Goal: Task Accomplishment & Management: Use online tool/utility

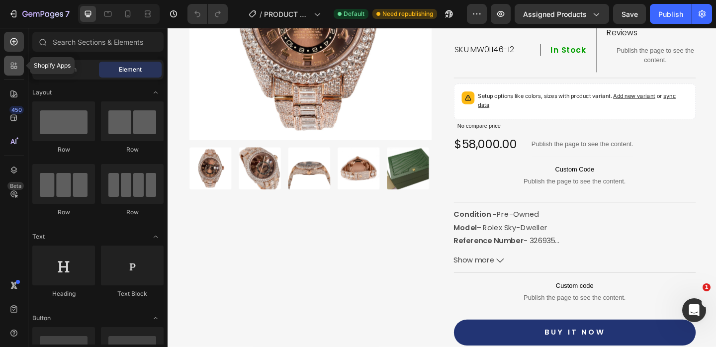
click at [15, 67] on icon at bounding box center [14, 66] width 10 height 10
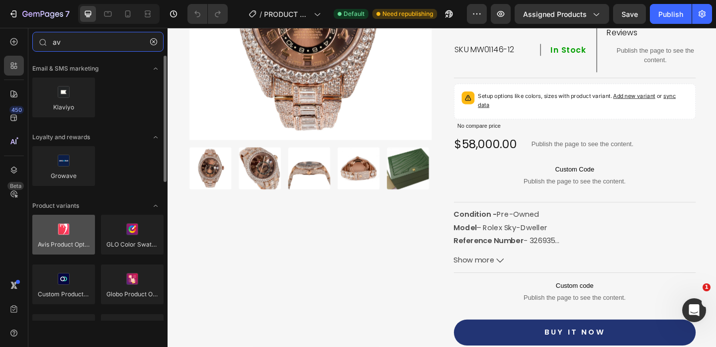
type input "av"
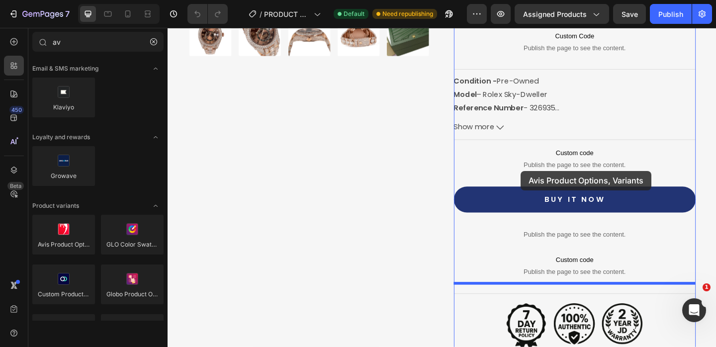
scroll to position [416, 0]
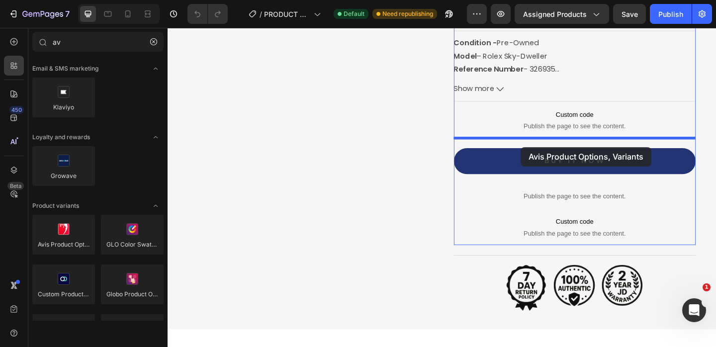
drag, startPoint x: 223, startPoint y: 265, endPoint x: 551, endPoint y: 158, distance: 345.3
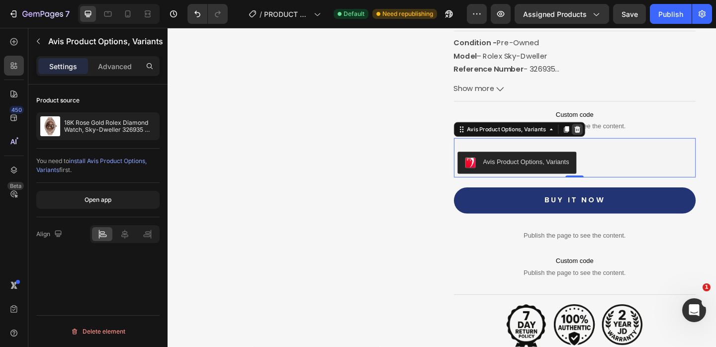
click at [611, 138] on icon at bounding box center [612, 138] width 6 height 7
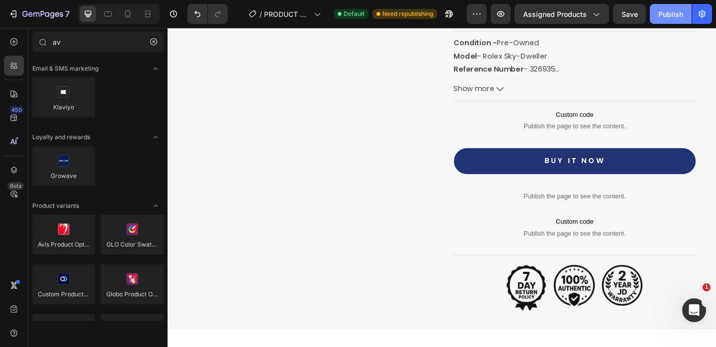
click at [677, 19] on button "Publish" at bounding box center [671, 14] width 42 height 20
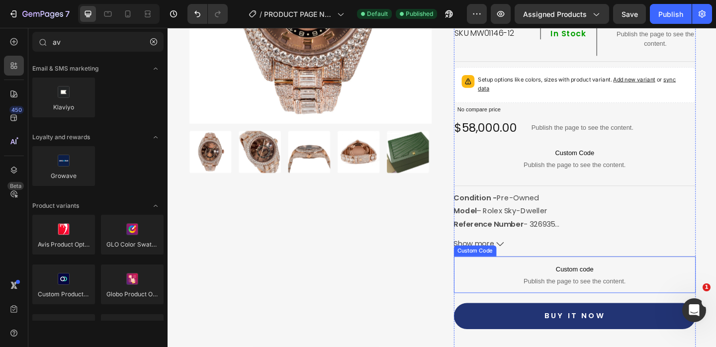
scroll to position [247, 0]
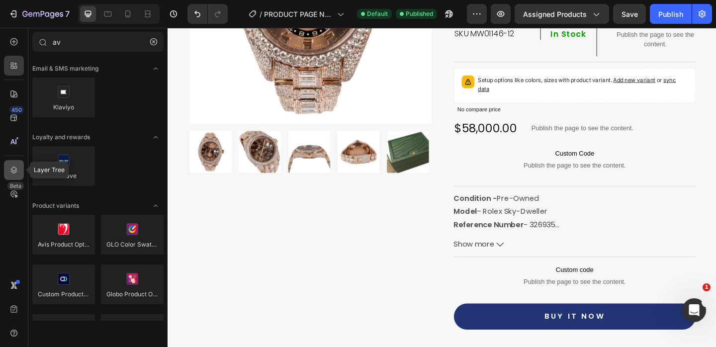
click at [21, 171] on div at bounding box center [14, 170] width 20 height 20
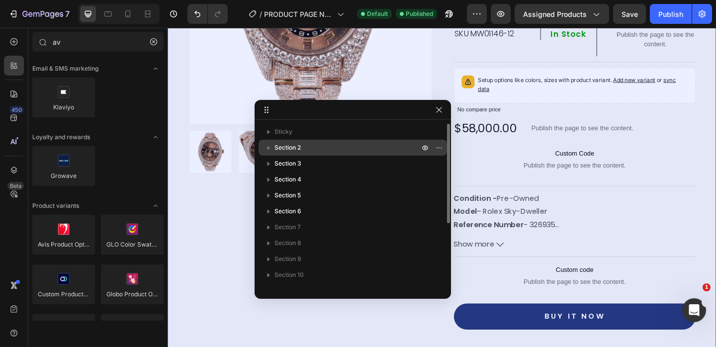
click at [267, 147] on icon "button" at bounding box center [268, 148] width 2 height 4
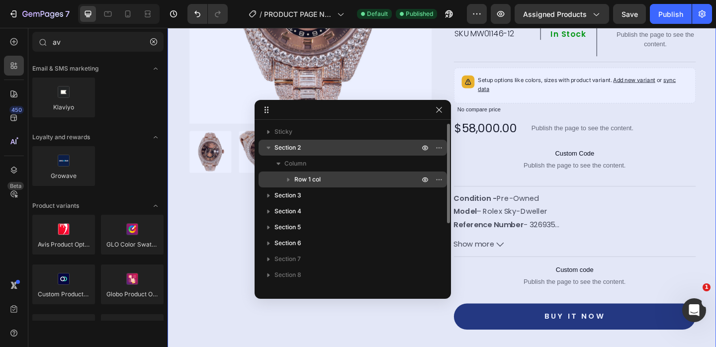
click at [287, 180] on icon "button" at bounding box center [288, 180] width 2 height 4
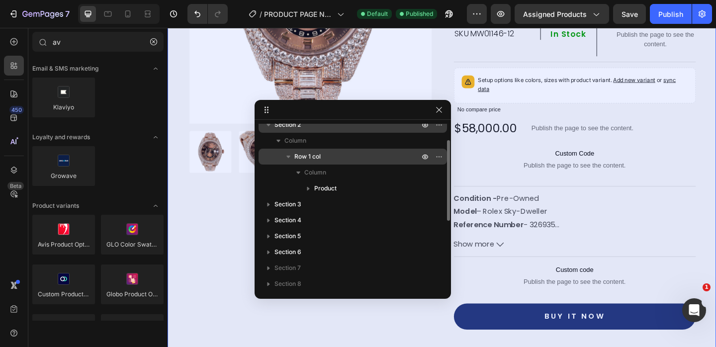
scroll to position [26, 0]
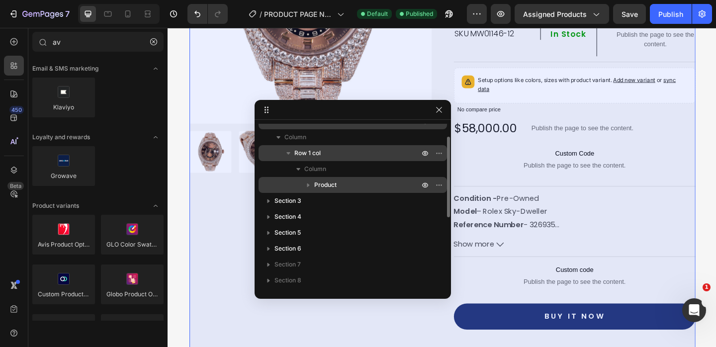
click at [307, 183] on icon "button" at bounding box center [308, 185] width 10 height 10
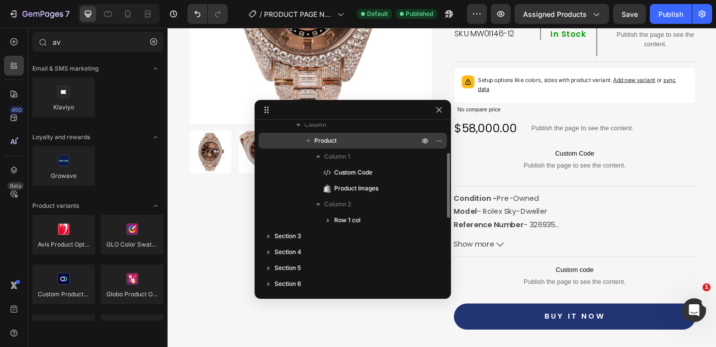
scroll to position [73, 0]
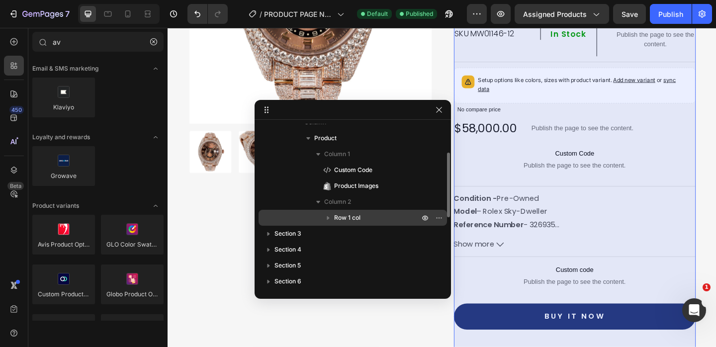
click at [327, 216] on icon "button" at bounding box center [328, 218] width 2 height 4
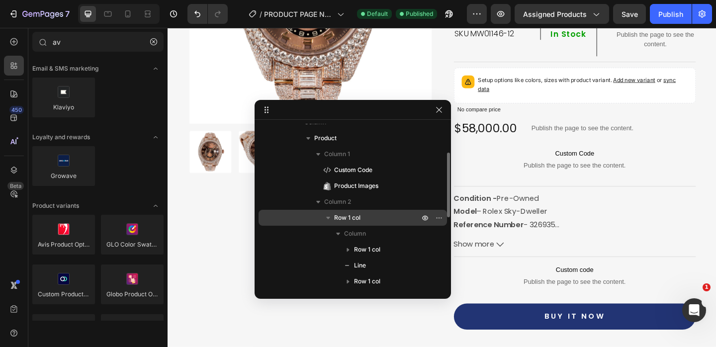
scroll to position [142, 0]
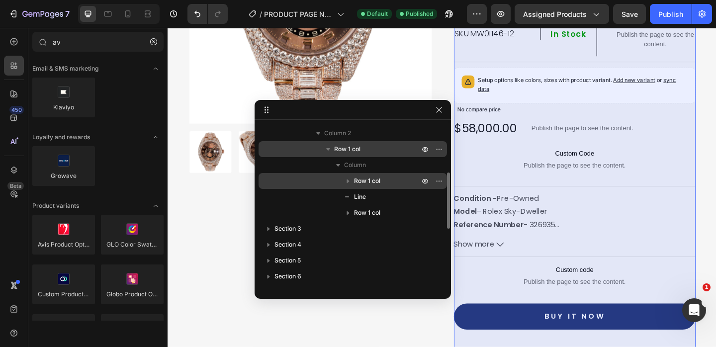
click at [348, 178] on icon "button" at bounding box center [348, 181] width 10 height 10
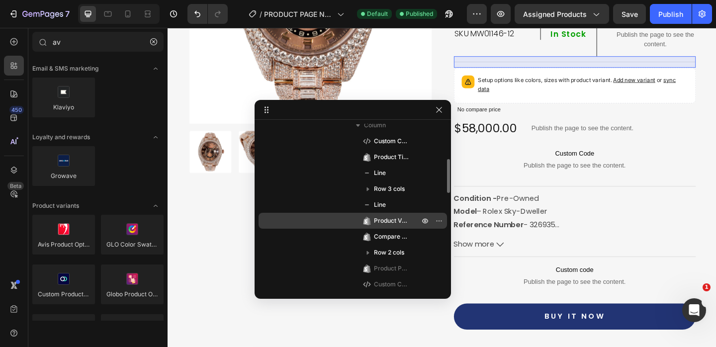
scroll to position [217, 0]
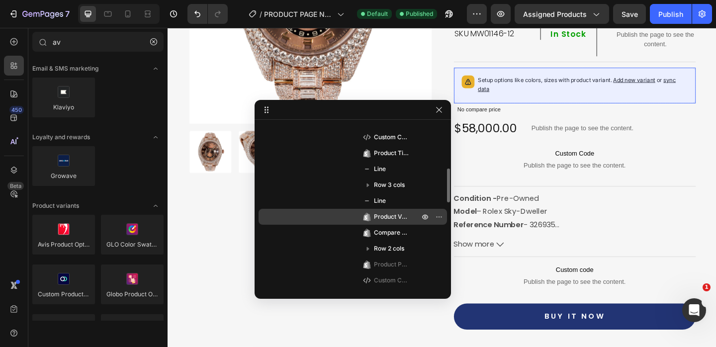
click at [390, 218] on span "Product Variants & Swatches" at bounding box center [391, 217] width 35 height 10
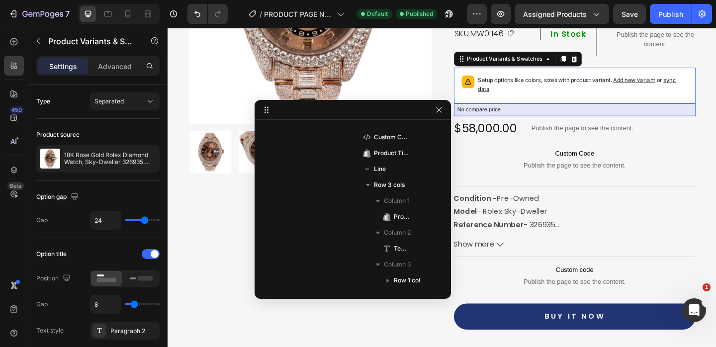
scroll to position [331, 0]
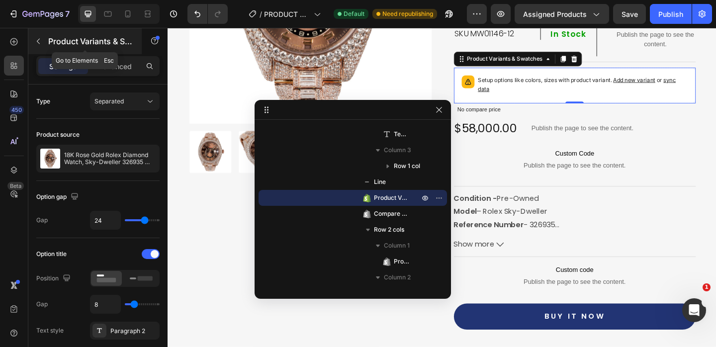
click at [40, 46] on button "button" at bounding box center [38, 41] width 16 height 16
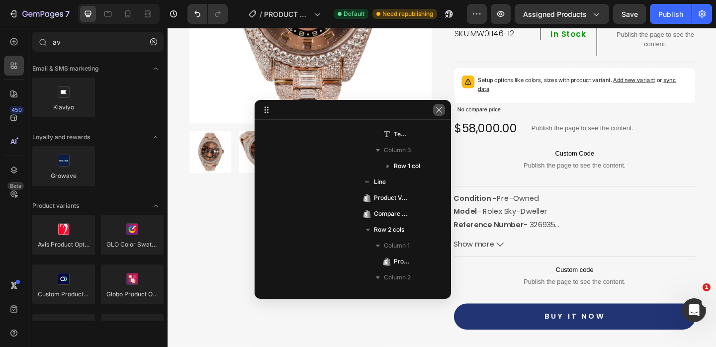
click at [438, 112] on icon "button" at bounding box center [439, 110] width 8 height 8
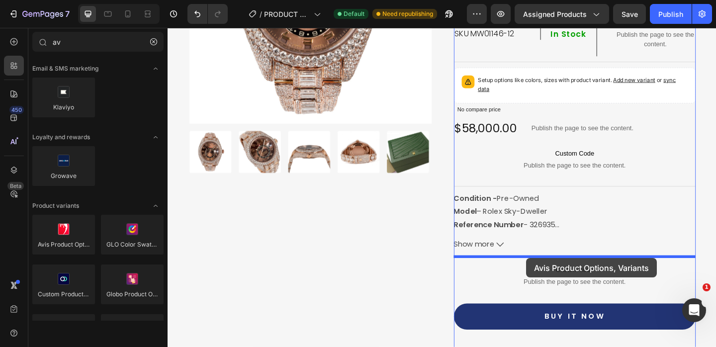
drag, startPoint x: 236, startPoint y: 250, endPoint x: 557, endPoint y: 278, distance: 322.3
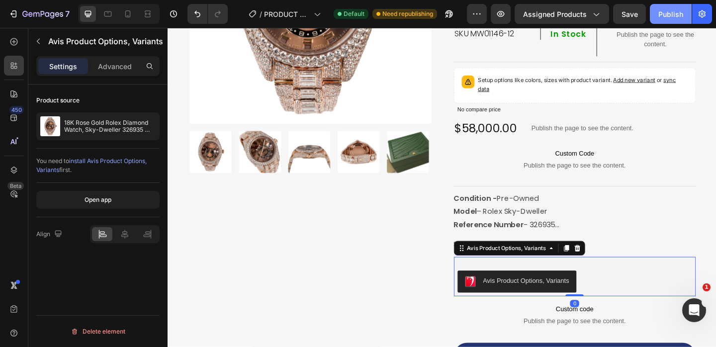
click at [670, 16] on div "Publish" at bounding box center [670, 14] width 25 height 10
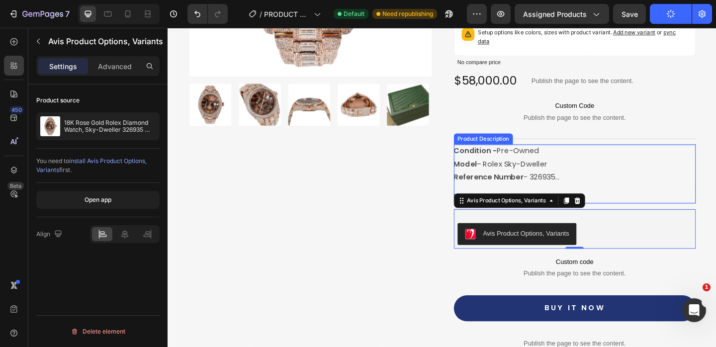
scroll to position [314, 0]
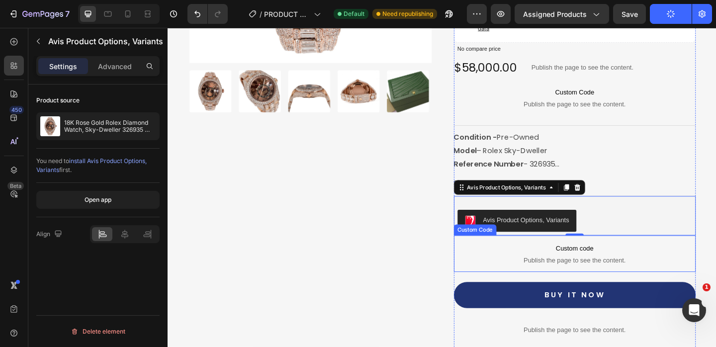
click at [594, 274] on p "Custom code Publish the page to see the content." at bounding box center [610, 273] width 263 height 40
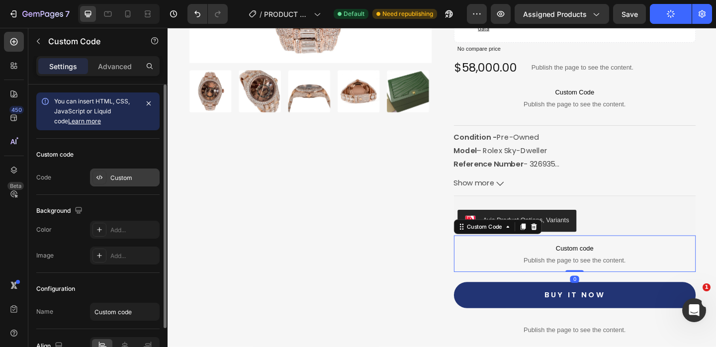
click at [128, 181] on div "Custom" at bounding box center [133, 177] width 47 height 9
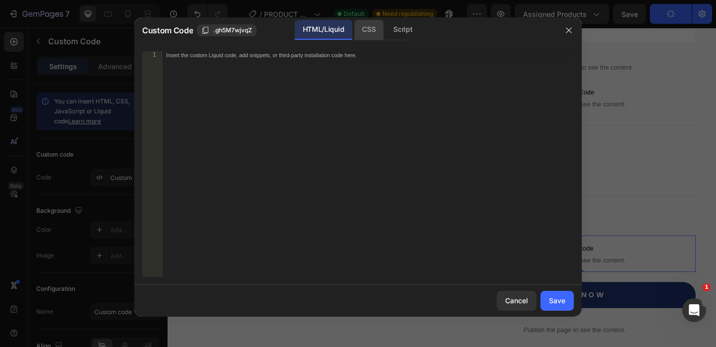
click at [371, 35] on div "CSS" at bounding box center [368, 30] width 29 height 20
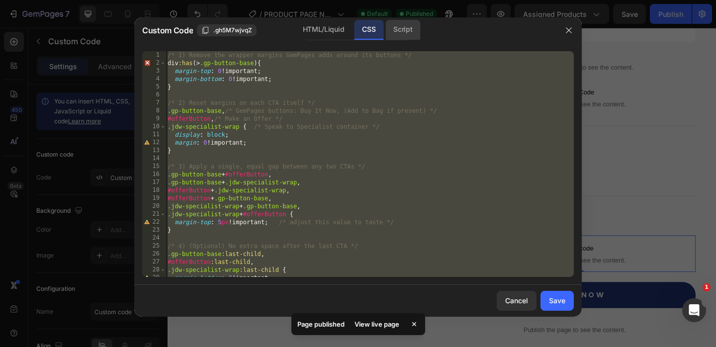
click at [408, 34] on div "Script" at bounding box center [402, 30] width 35 height 20
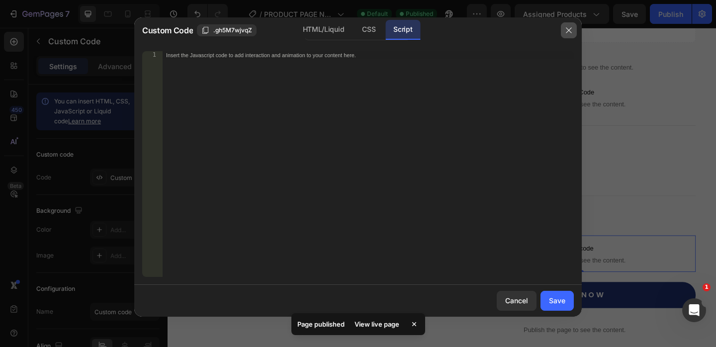
click at [569, 27] on icon "button" at bounding box center [569, 30] width 8 height 8
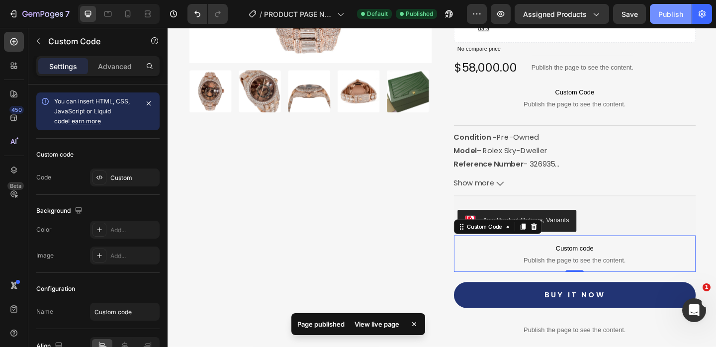
click at [674, 15] on div "Publish" at bounding box center [670, 14] width 25 height 10
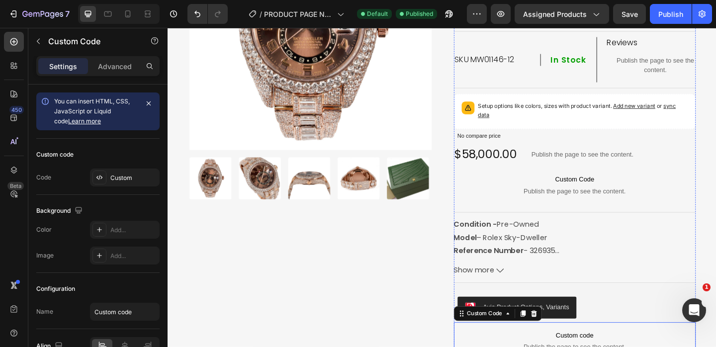
scroll to position [319, 0]
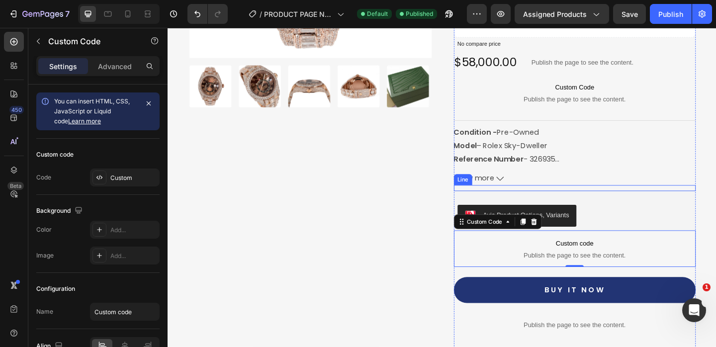
click at [589, 200] on div "Title Line" at bounding box center [610, 202] width 263 height 6
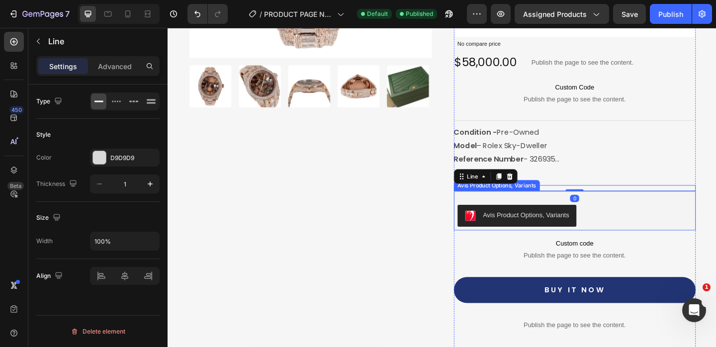
click at [590, 215] on div "Avis Product Options, Variants" at bounding box center [610, 226] width 255 height 35
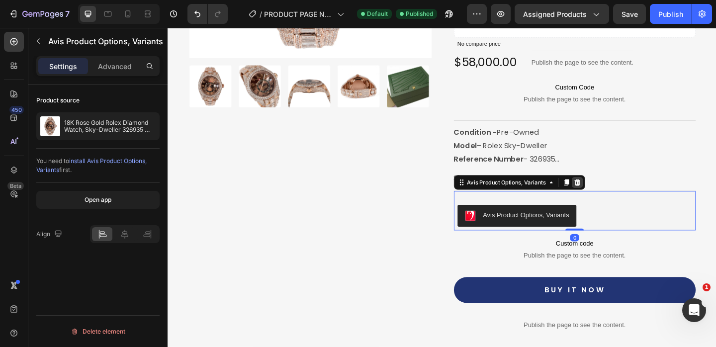
click at [612, 196] on icon at bounding box center [612, 195] width 6 height 7
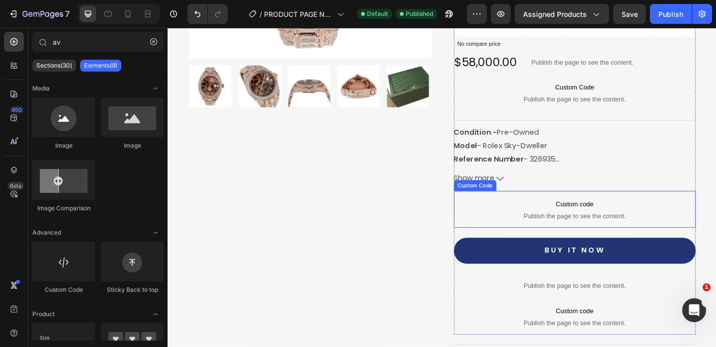
click at [558, 207] on p "Custom code Publish the page to see the content." at bounding box center [610, 225] width 263 height 40
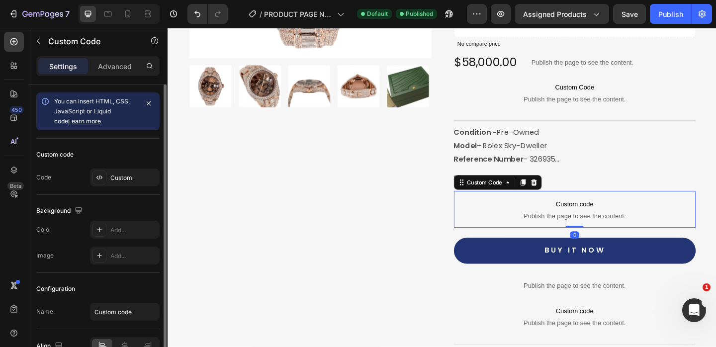
click at [123, 167] on div "Custom code Code Custom" at bounding box center [97, 167] width 123 height 56
click at [122, 179] on div "Custom" at bounding box center [133, 177] width 47 height 9
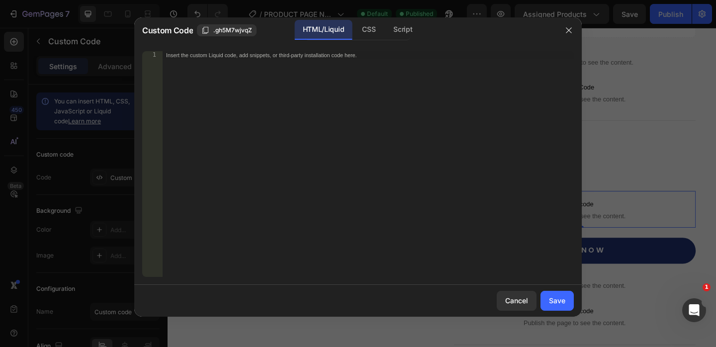
click at [198, 69] on div "Insert the custom Liquid code, add snippets, or third-party installation code h…" at bounding box center [367, 172] width 411 height 242
click at [224, 52] on div "< div class = "pplrsection" > </ div >" at bounding box center [367, 172] width 411 height 242
type textarea "<div class="pplrsection"></div>"
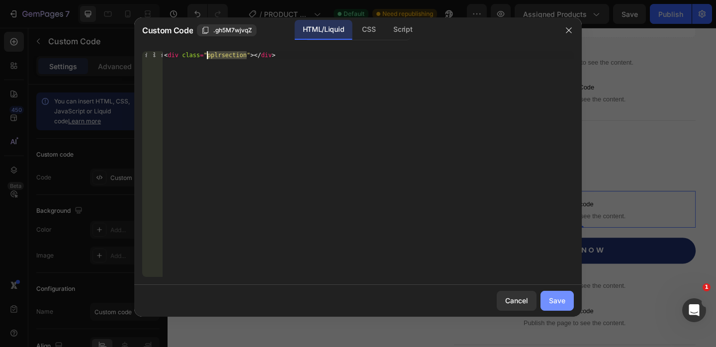
click at [555, 297] on div "Save" at bounding box center [557, 300] width 16 height 10
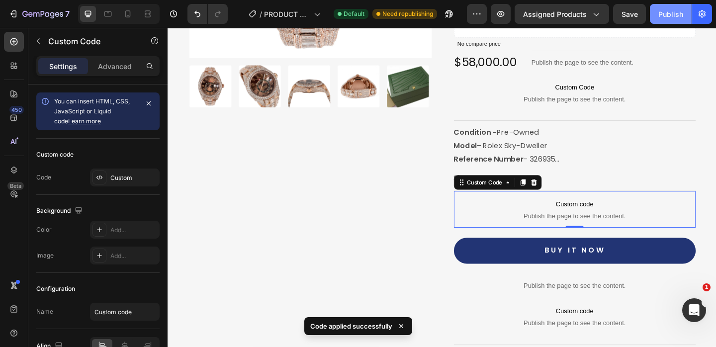
click at [675, 4] on button "Publish" at bounding box center [671, 14] width 42 height 20
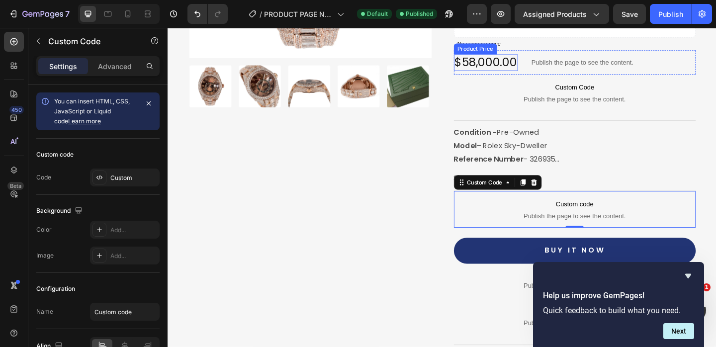
click at [504, 66] on div "$58,000.00" at bounding box center [514, 65] width 70 height 17
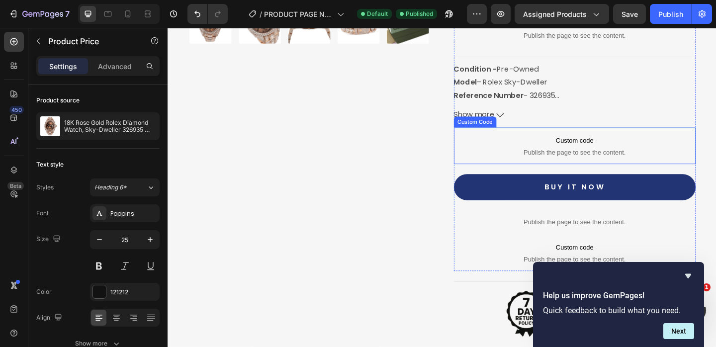
scroll to position [403, 0]
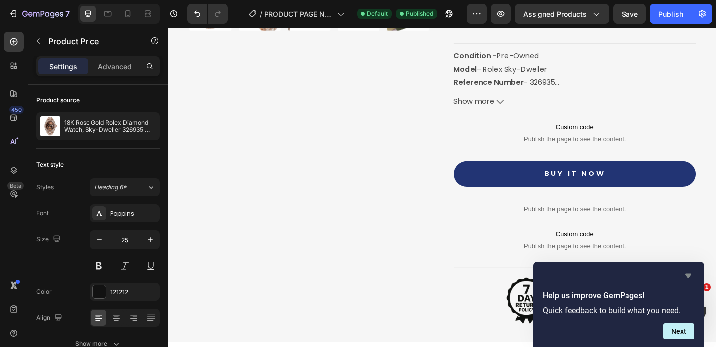
click at [688, 277] on icon "Hide survey" at bounding box center [688, 276] width 6 height 4
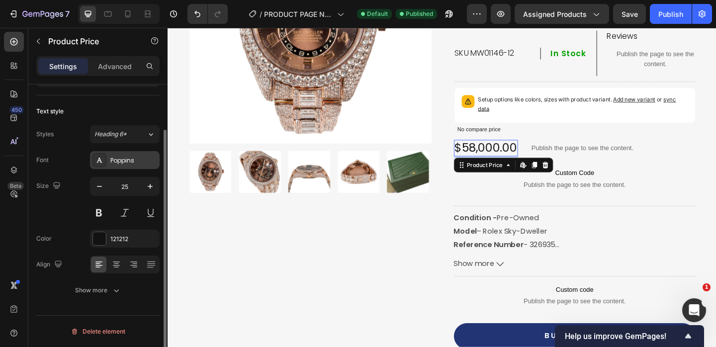
scroll to position [0, 0]
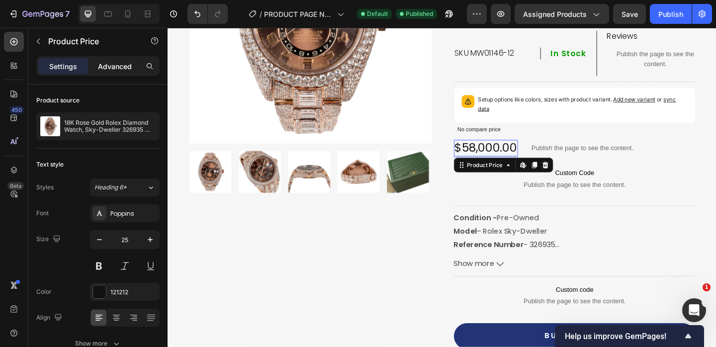
click at [114, 70] on p "Advanced" at bounding box center [115, 66] width 34 height 10
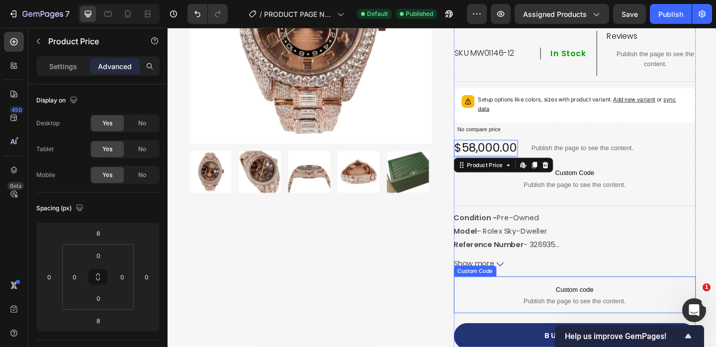
click at [588, 310] on span "Custom code" at bounding box center [610, 312] width 263 height 12
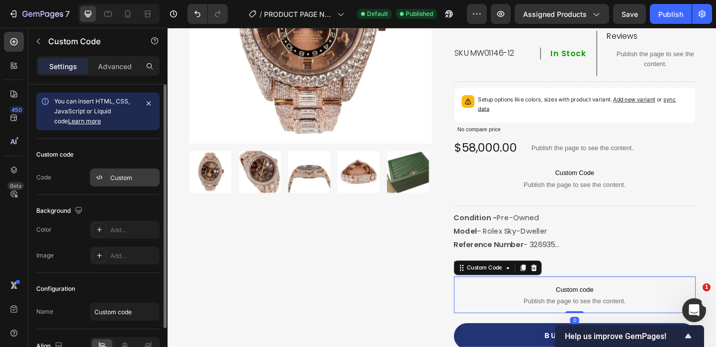
click at [133, 173] on div "Custom" at bounding box center [133, 177] width 47 height 9
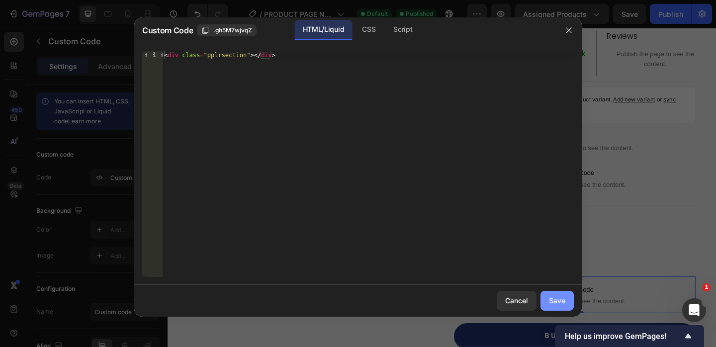
click at [547, 302] on button "Save" at bounding box center [556, 301] width 33 height 20
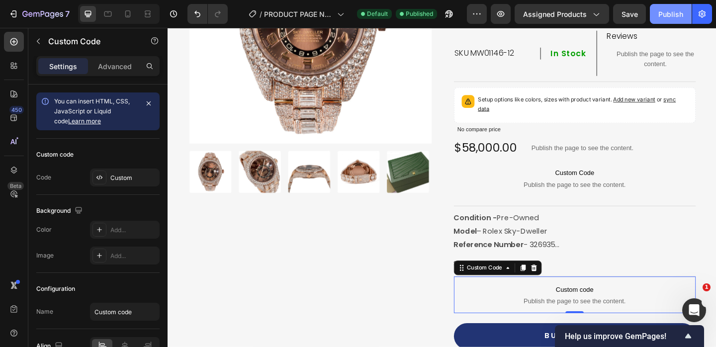
click at [673, 15] on div "Publish" at bounding box center [670, 14] width 25 height 10
click at [12, 67] on icon at bounding box center [14, 66] width 10 height 10
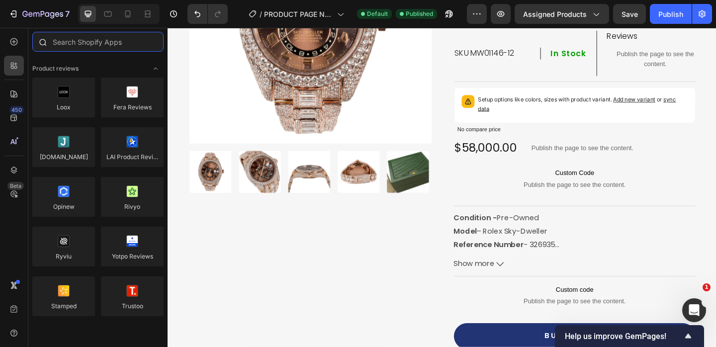
click at [76, 51] on input "text" at bounding box center [97, 42] width 131 height 20
paste input "[URL][DOMAIN_NAME]"
type input "[URL][DOMAIN_NAME]"
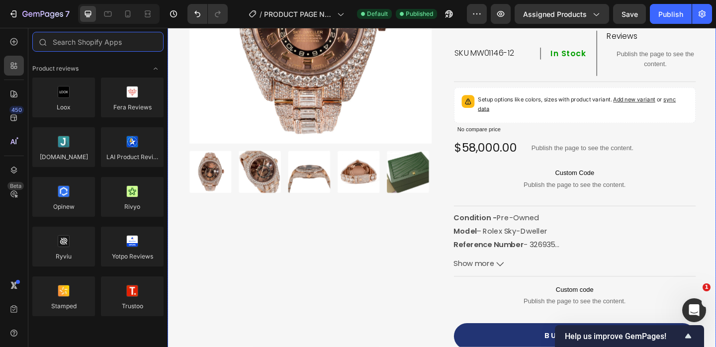
paste input "Avis"
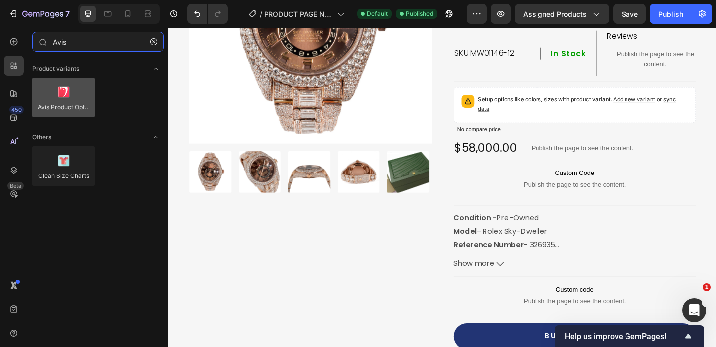
type input "Avis"
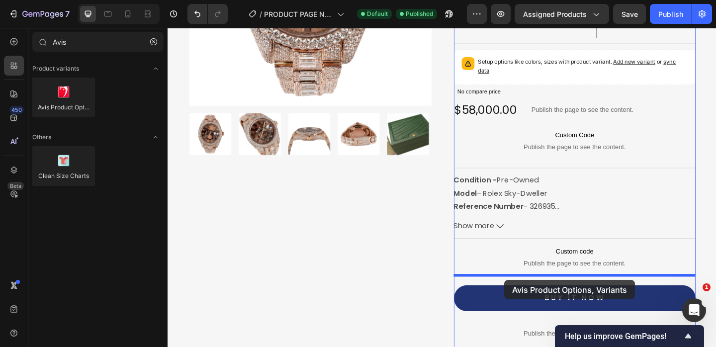
scroll to position [273, 0]
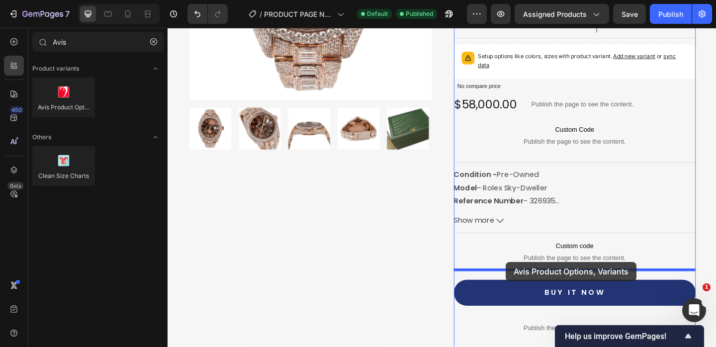
drag, startPoint x: 228, startPoint y: 126, endPoint x: 535, endPoint y: 282, distance: 344.7
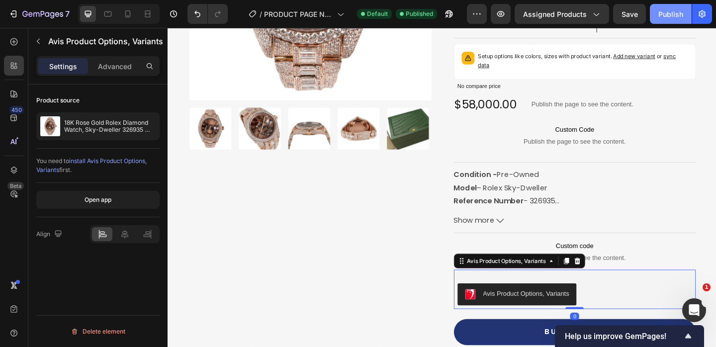
click at [664, 18] on div "Publish" at bounding box center [670, 14] width 25 height 10
click at [659, 10] on div "Publish" at bounding box center [670, 14] width 25 height 10
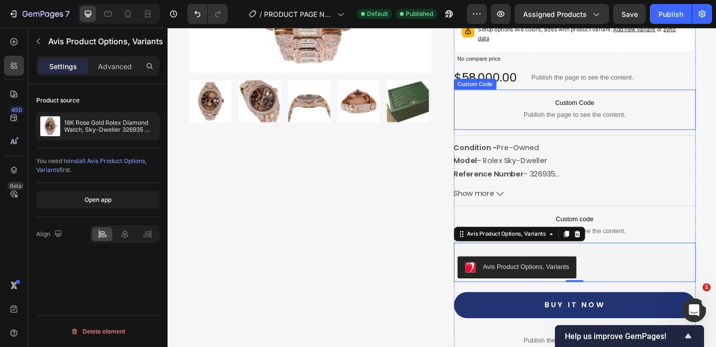
scroll to position [303, 0]
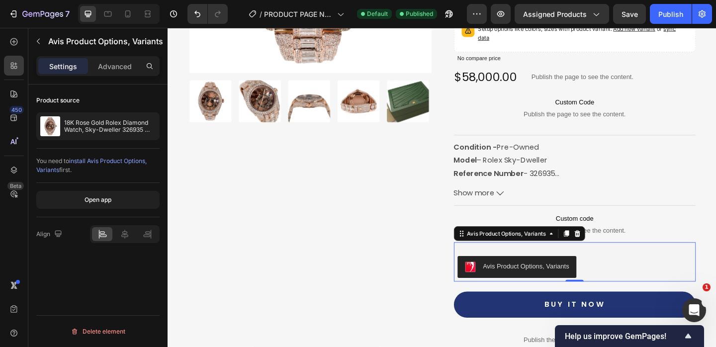
click at [536, 287] on div "Avis Product Options, Variants" at bounding box center [557, 287] width 94 height 10
click at [104, 203] on div "Open app" at bounding box center [97, 199] width 27 height 9
click at [116, 72] on div "Advanced" at bounding box center [115, 66] width 50 height 16
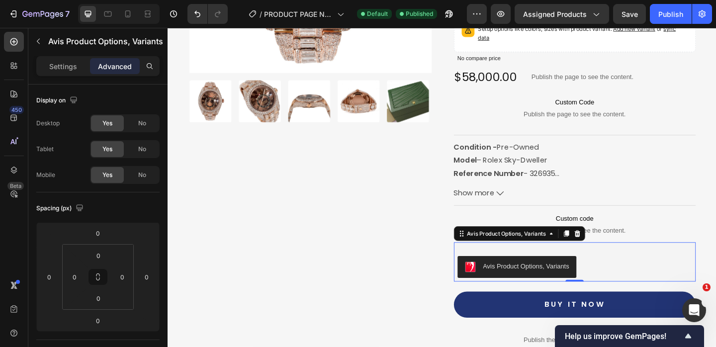
click at [66, 75] on div "Settings Advanced" at bounding box center [97, 66] width 123 height 20
click at [65, 66] on p "Settings" at bounding box center [63, 66] width 28 height 10
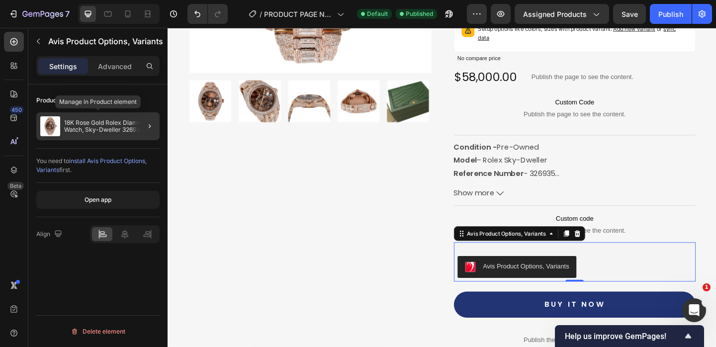
click at [91, 120] on p "18K Rose Gold Rolex Diamond Watch, Sky-Dweller 326935 42mm, Brown Dial 28.75CT …" at bounding box center [109, 126] width 91 height 14
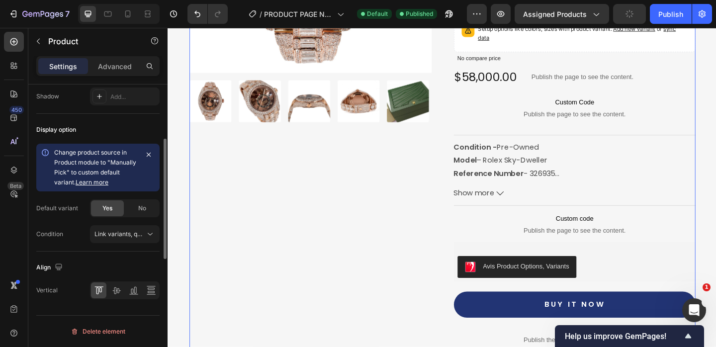
scroll to position [0, 0]
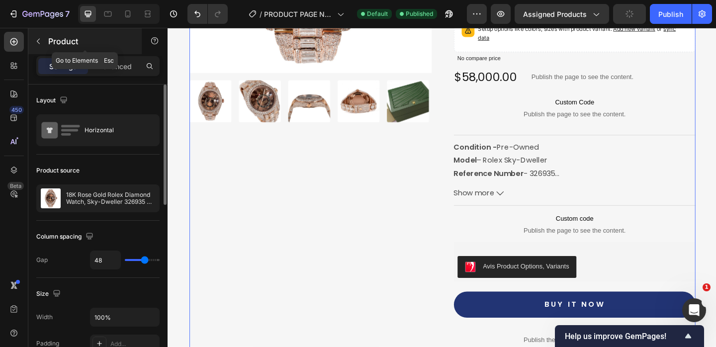
click at [40, 39] on icon "button" at bounding box center [38, 41] width 8 height 8
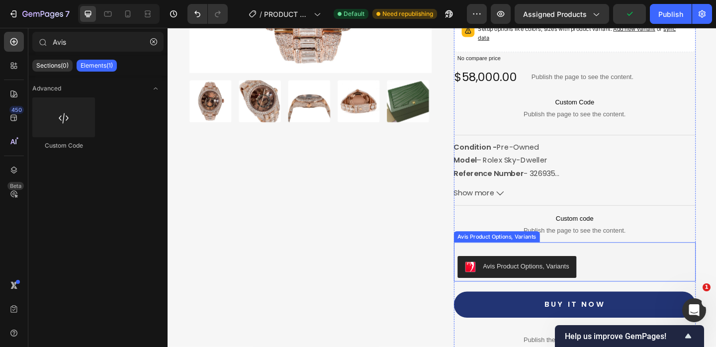
click at [537, 288] on div "Avis Product Options, Variants" at bounding box center [557, 287] width 94 height 10
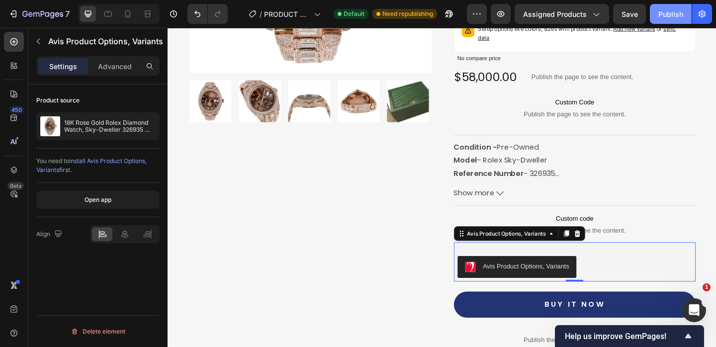
click at [663, 17] on div "Publish" at bounding box center [670, 14] width 25 height 10
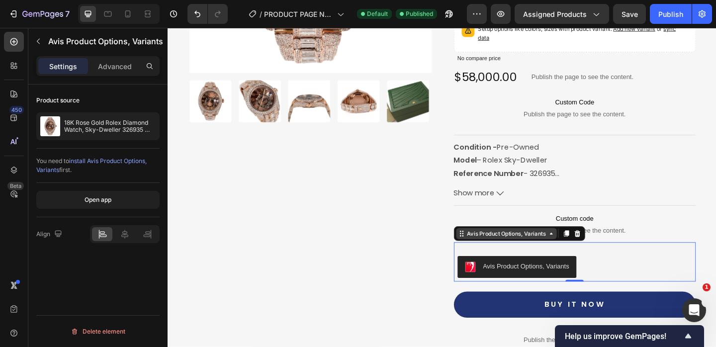
click at [553, 254] on div "Avis Product Options, Variants" at bounding box center [535, 251] width 89 height 9
click at [581, 253] on icon at bounding box center [584, 251] width 8 height 8
click at [661, 9] on div "Publish" at bounding box center [670, 14] width 25 height 10
click at [126, 203] on button "Open app" at bounding box center [97, 200] width 123 height 18
